Goal: Task Accomplishment & Management: Manage account settings

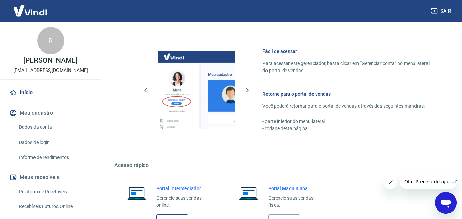
scroll to position [329, 0]
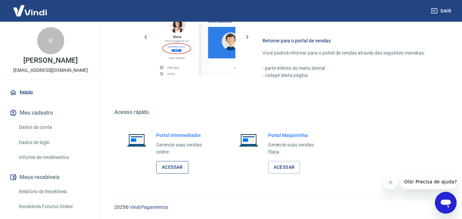
click at [180, 168] on link "Acessar" at bounding box center [172, 167] width 32 height 13
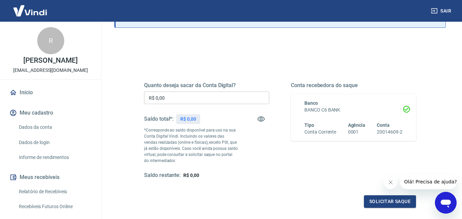
scroll to position [55, 0]
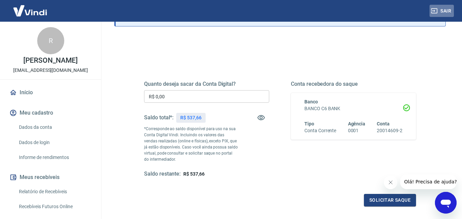
click at [443, 12] on button "Sair" at bounding box center [442, 11] width 24 height 13
